Goal: Information Seeking & Learning: Learn about a topic

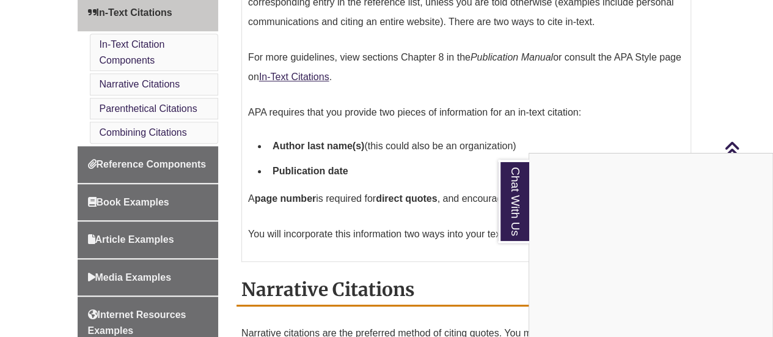
scroll to position [495, 0]
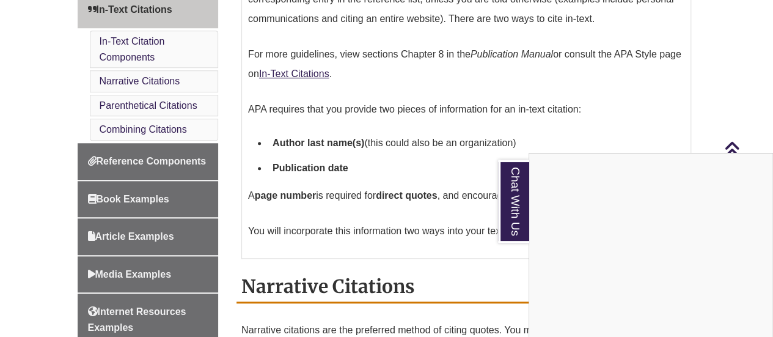
click at [109, 154] on div "Chat With Us" at bounding box center [386, 168] width 773 height 337
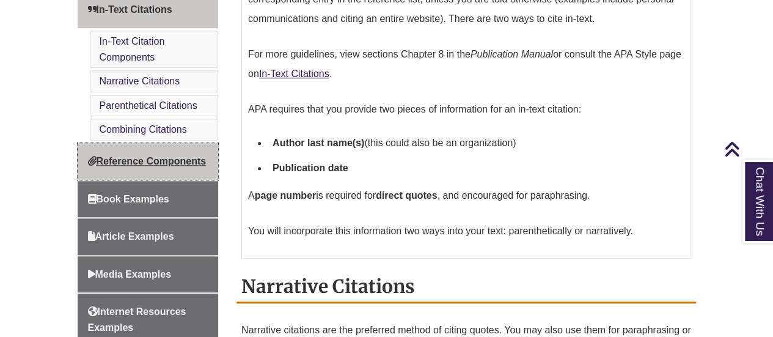
click at [121, 156] on span "Reference Components" at bounding box center [147, 161] width 118 height 10
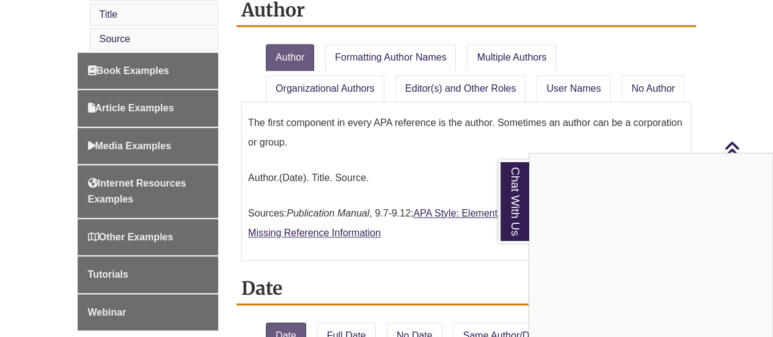
scroll to position [613, 0]
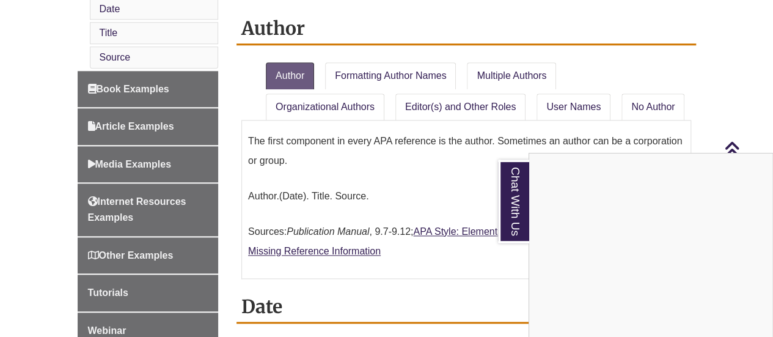
click at [509, 59] on div "Chat With Us" at bounding box center [386, 168] width 773 height 337
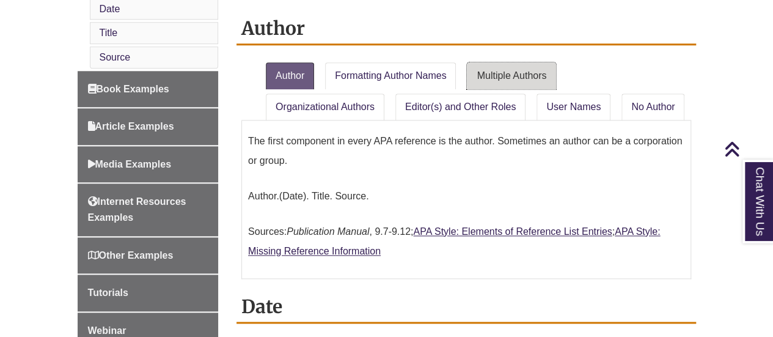
click at [517, 62] on link "Multiple Authors" at bounding box center [511, 75] width 89 height 27
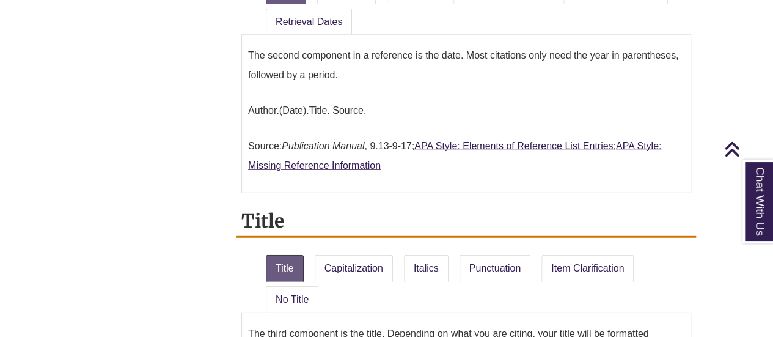
scroll to position [1596, 0]
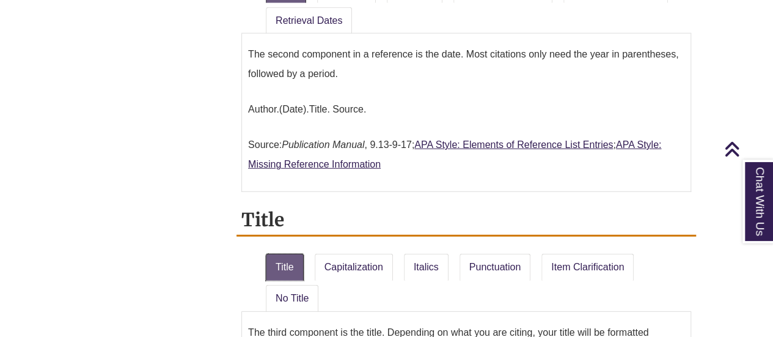
click at [279, 253] on link "Title" at bounding box center [285, 266] width 38 height 27
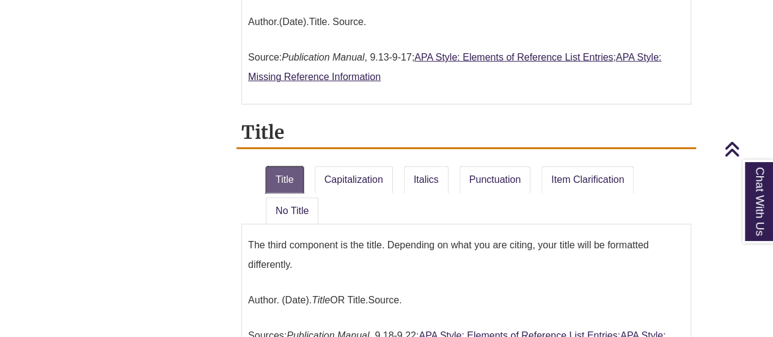
scroll to position [1705, 0]
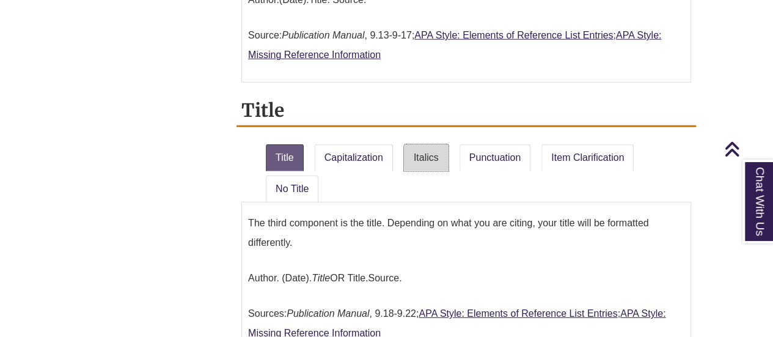
click at [423, 144] on link "Italics" at bounding box center [426, 157] width 45 height 27
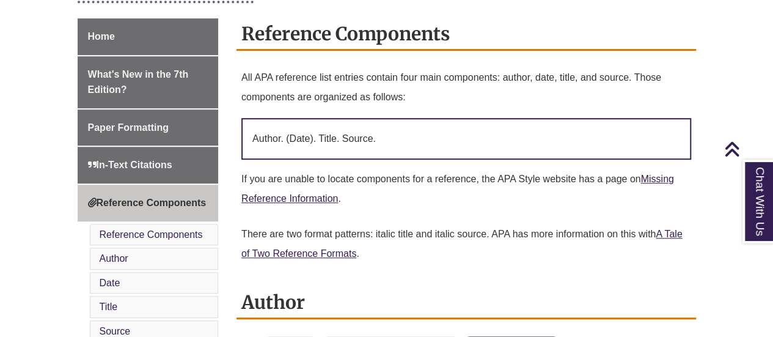
scroll to position [318, 0]
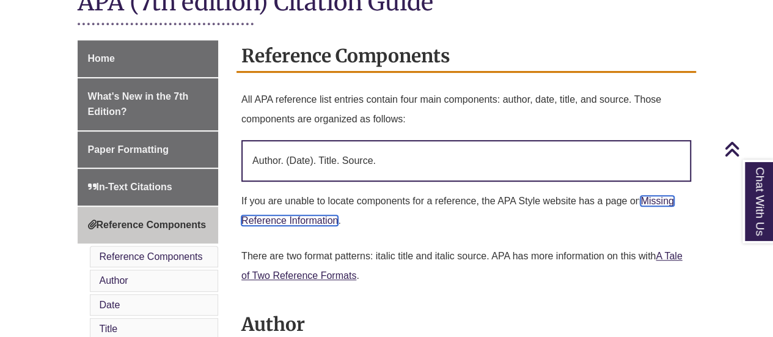
click at [661, 195] on link "Missing Reference Information" at bounding box center [457, 210] width 432 height 30
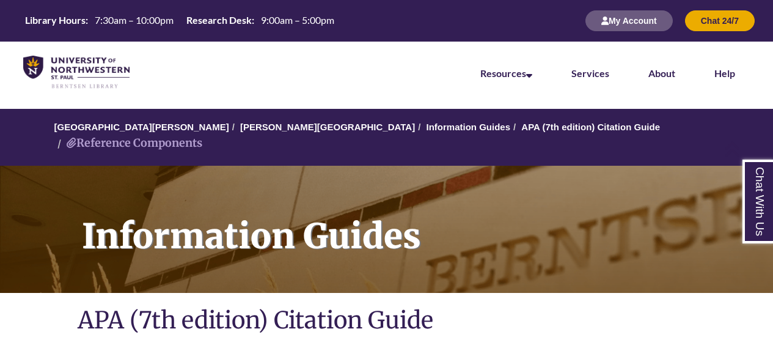
scroll to position [318, 0]
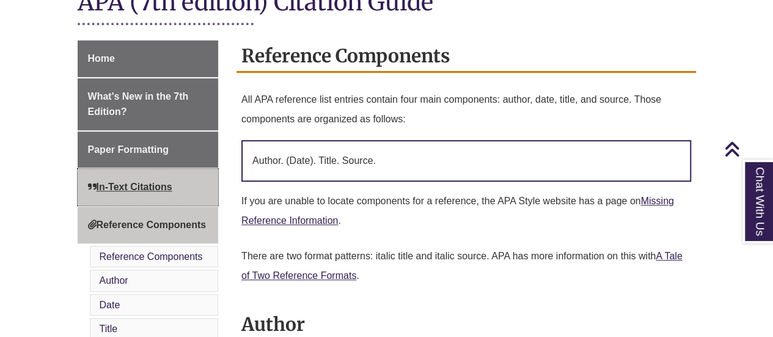
click at [125, 181] on span "In-Text Citations" at bounding box center [130, 186] width 84 height 10
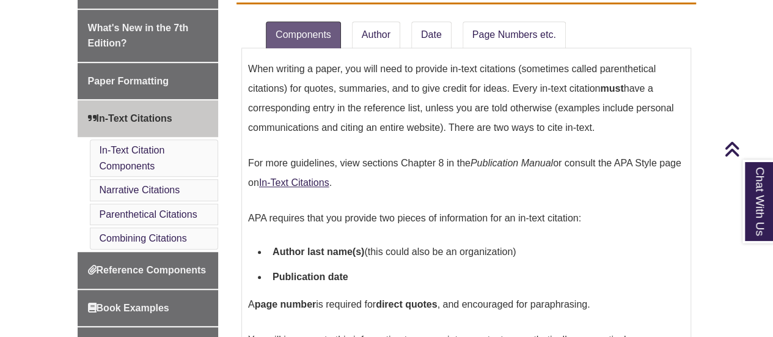
scroll to position [389, 0]
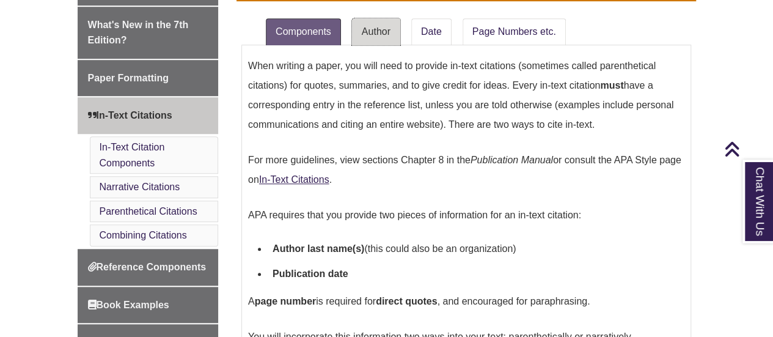
click at [381, 21] on link "Author" at bounding box center [376, 31] width 48 height 27
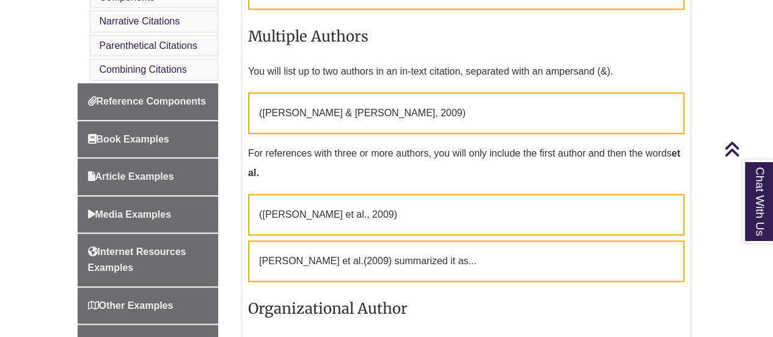
scroll to position [556, 0]
